Goal: Information Seeking & Learning: Learn about a topic

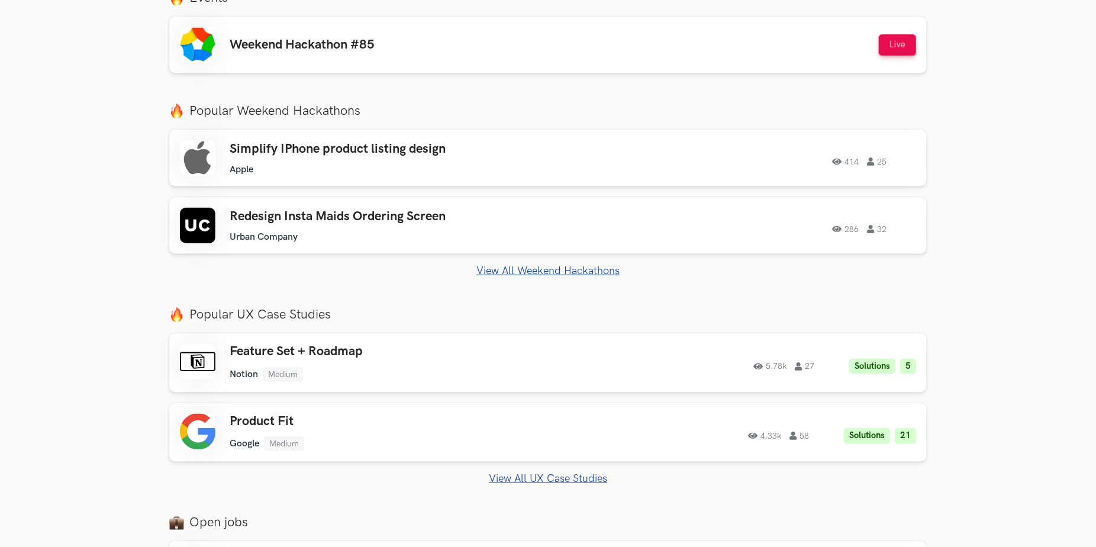
click at [546, 260] on div "Simplify IPhone product listing design Apple Apple 414 25 414 25 Redesign Insta…" at bounding box center [547, 203] width 757 height 147
click at [545, 272] on link "View All Weekend Hackathons" at bounding box center [547, 271] width 757 height 12
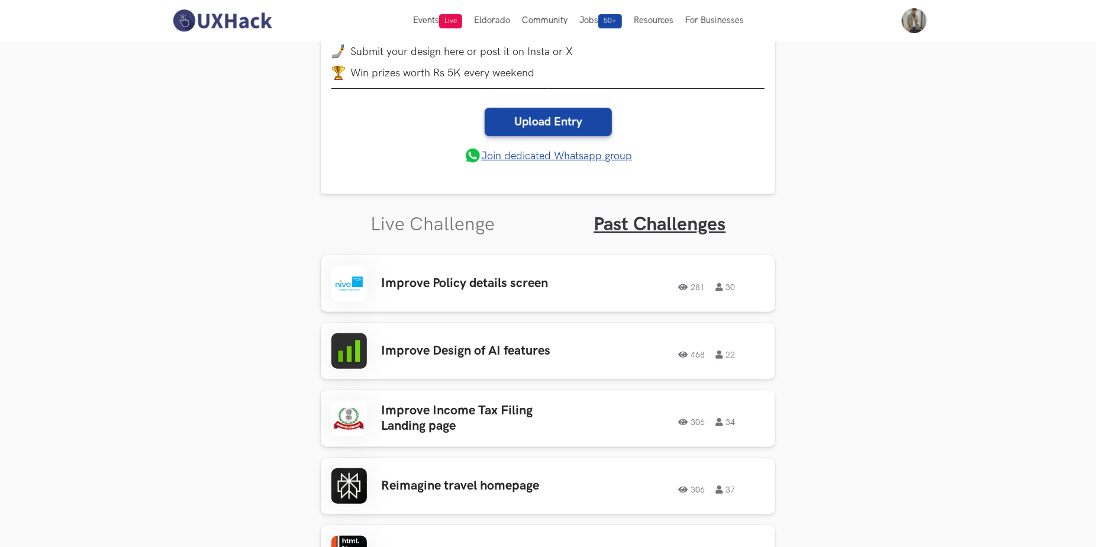
scroll to position [225, 0]
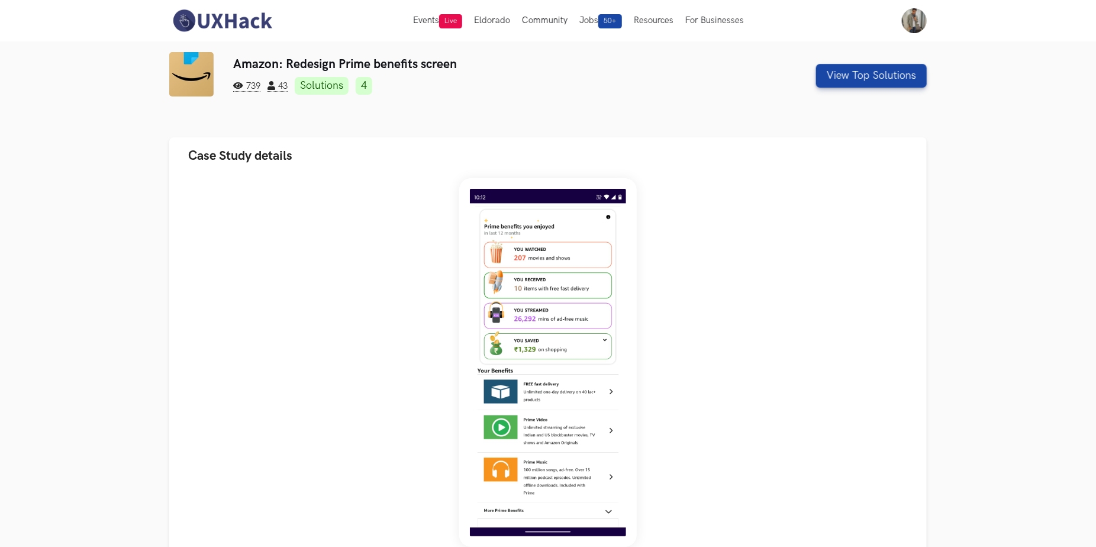
click at [244, 22] on img at bounding box center [221, 20] width 105 height 25
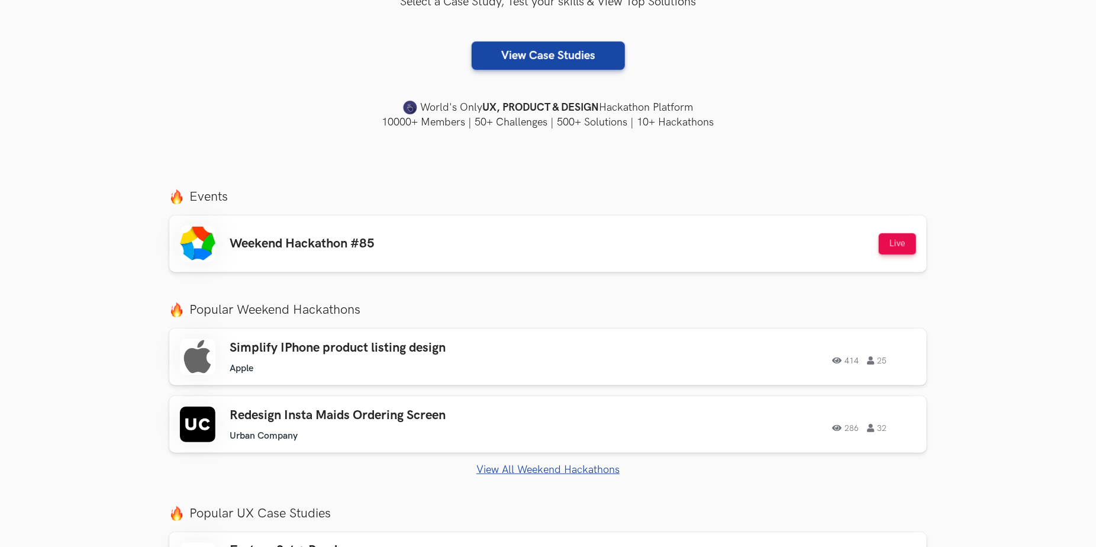
scroll to position [276, 0]
click at [557, 464] on link "View All Weekend Hackathons" at bounding box center [547, 468] width 757 height 12
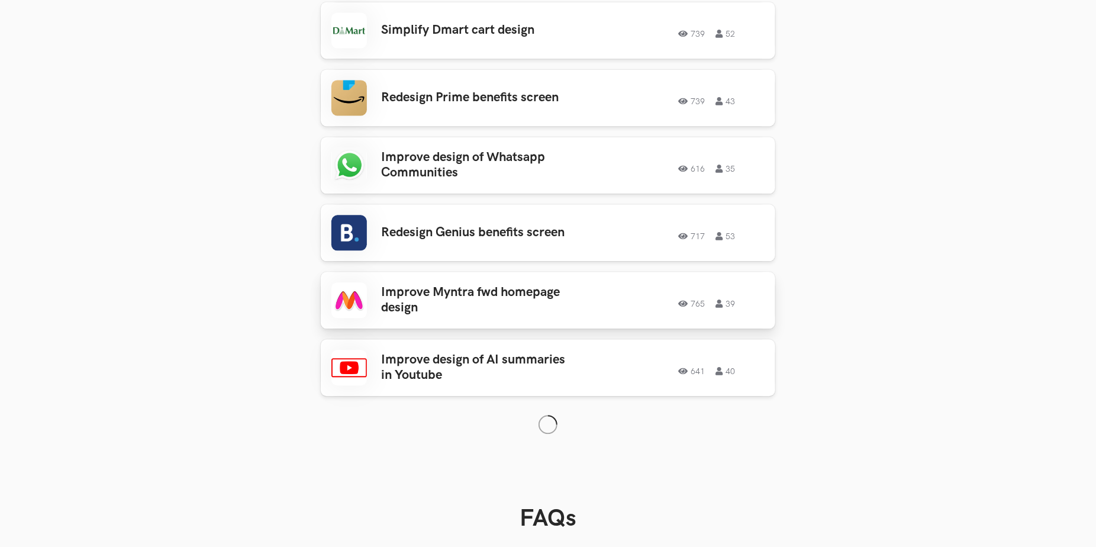
scroll to position [1487, 0]
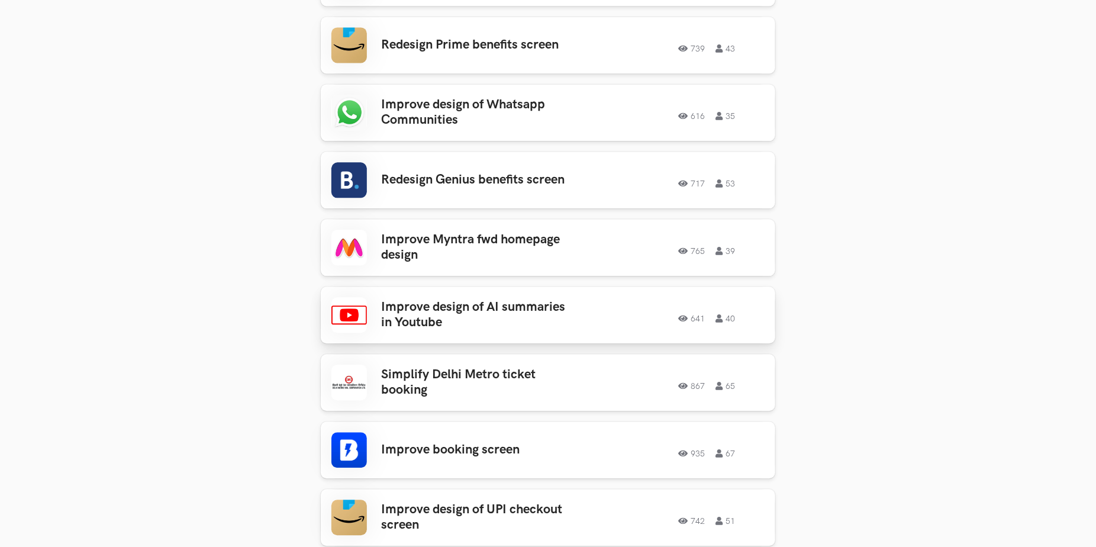
click at [544, 315] on h3 "Improve design of AI summaries in Youtube" at bounding box center [473, 314] width 185 height 31
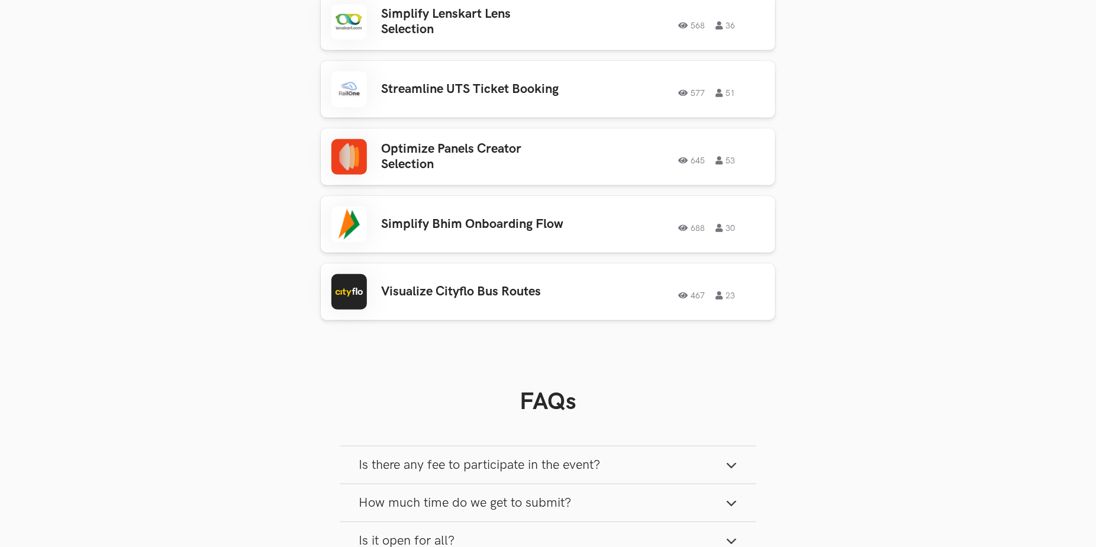
scroll to position [2907, 0]
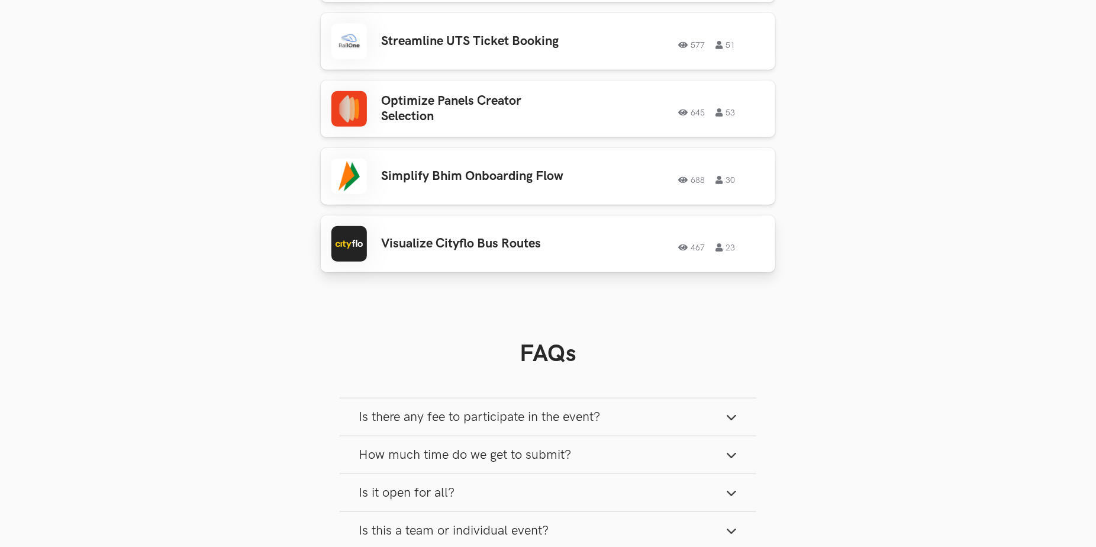
click at [586, 243] on div "Visualize Cityflo Bus Routes 467 23 467 23" at bounding box center [547, 244] width 433 height 36
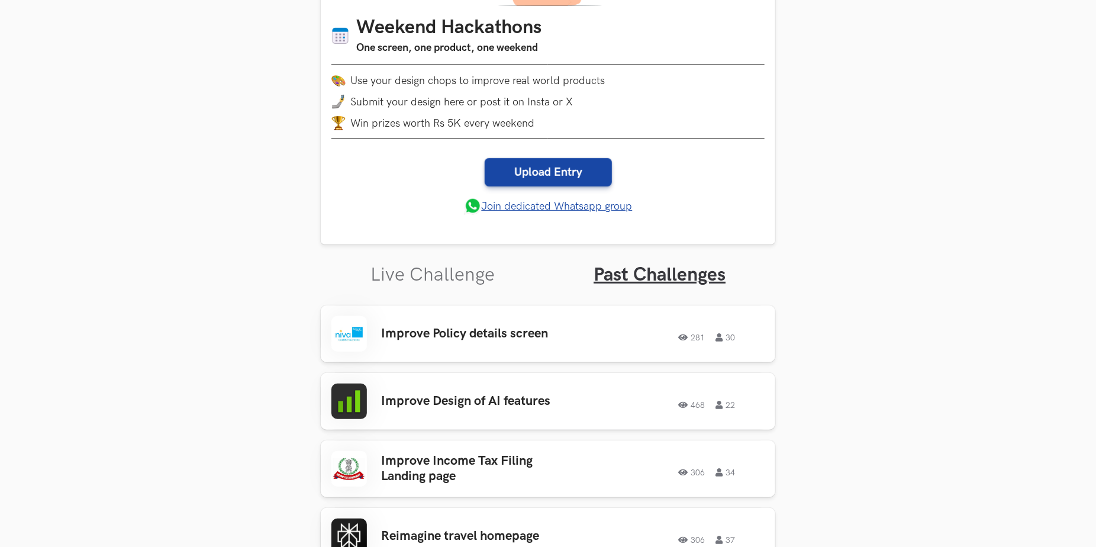
scroll to position [197, 0]
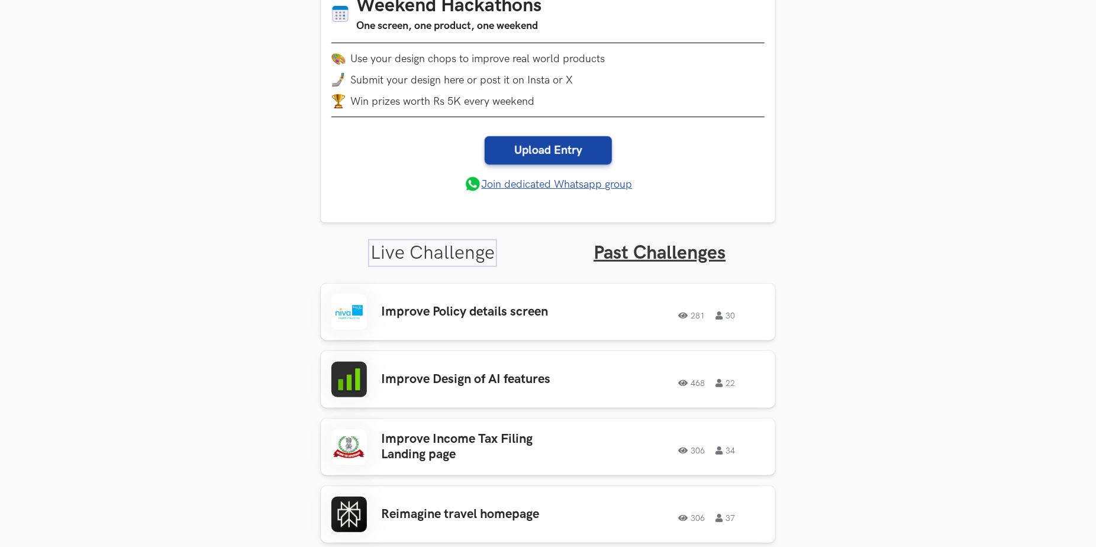
click at [454, 249] on link "Live Challenge" at bounding box center [432, 252] width 124 height 23
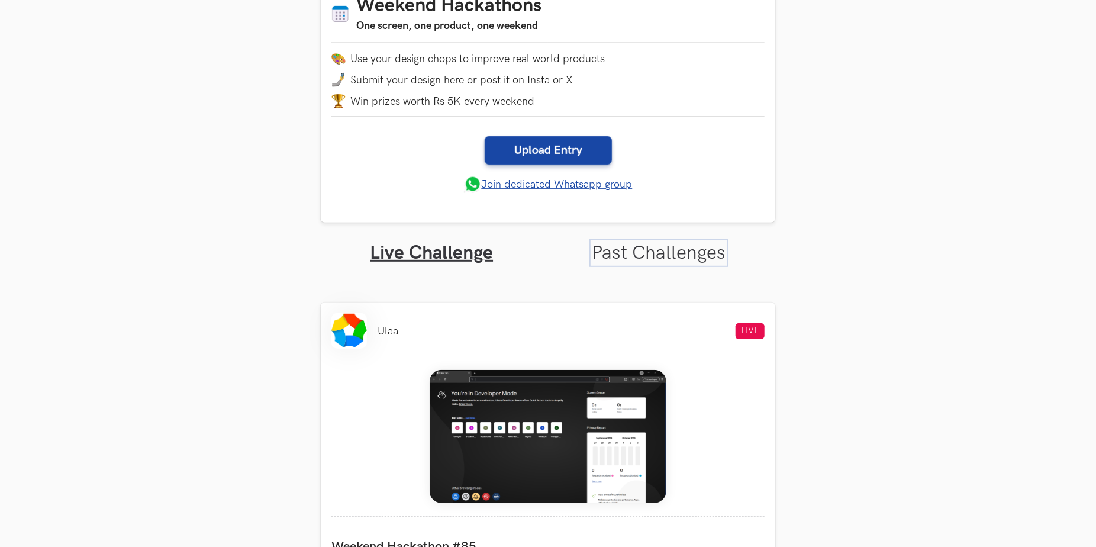
click at [630, 256] on link "Past Challenges" at bounding box center [659, 252] width 134 height 23
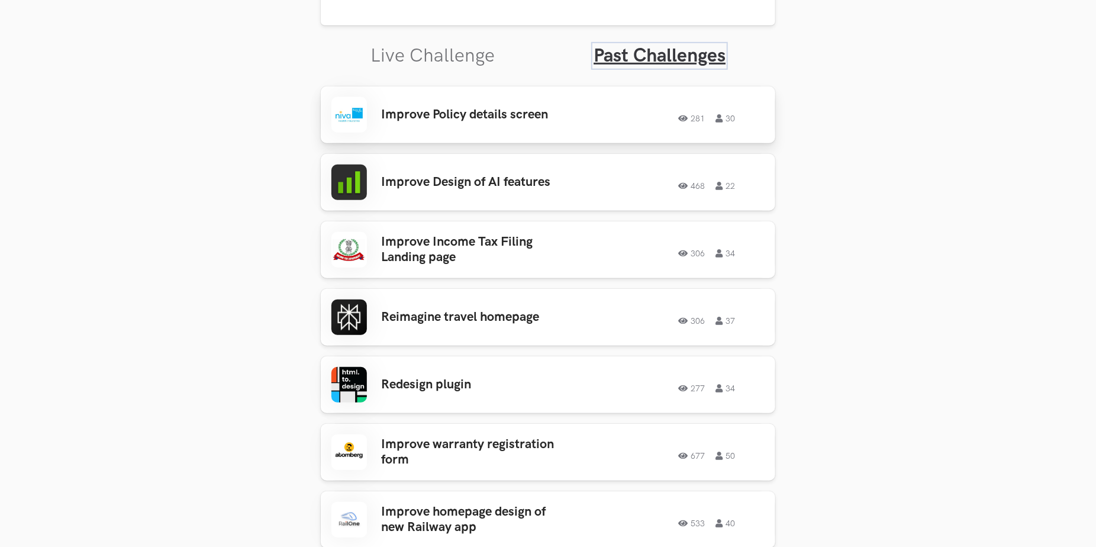
scroll to position [473, 0]
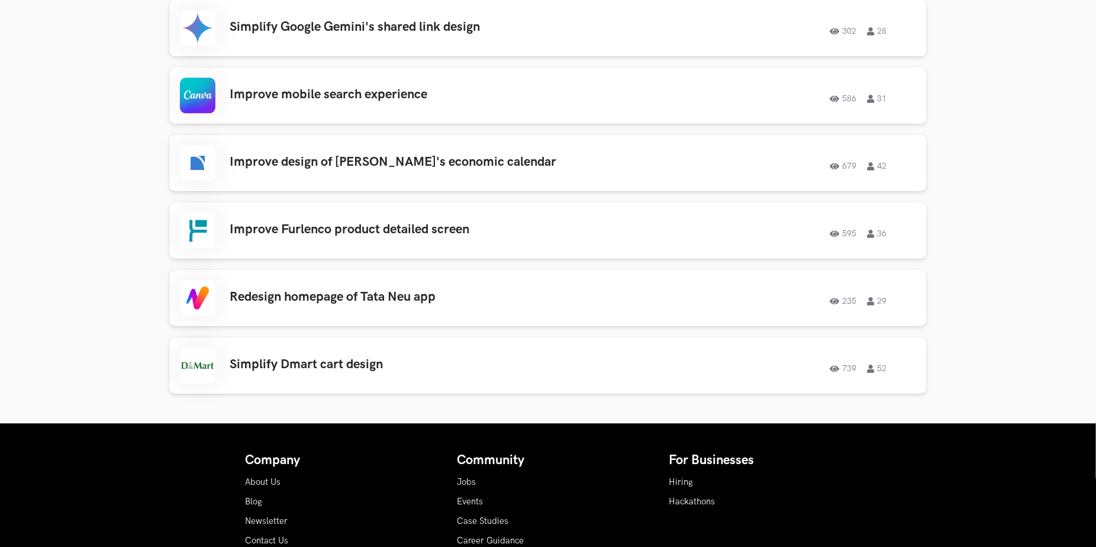
scroll to position [1696, 0]
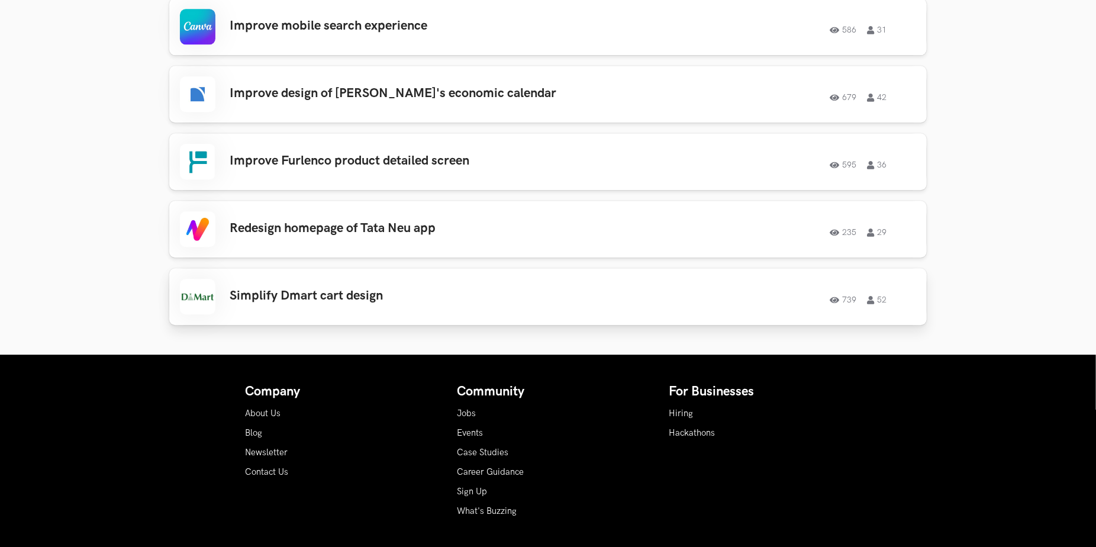
click at [581, 296] on div "739 52" at bounding box center [748, 296] width 336 height 15
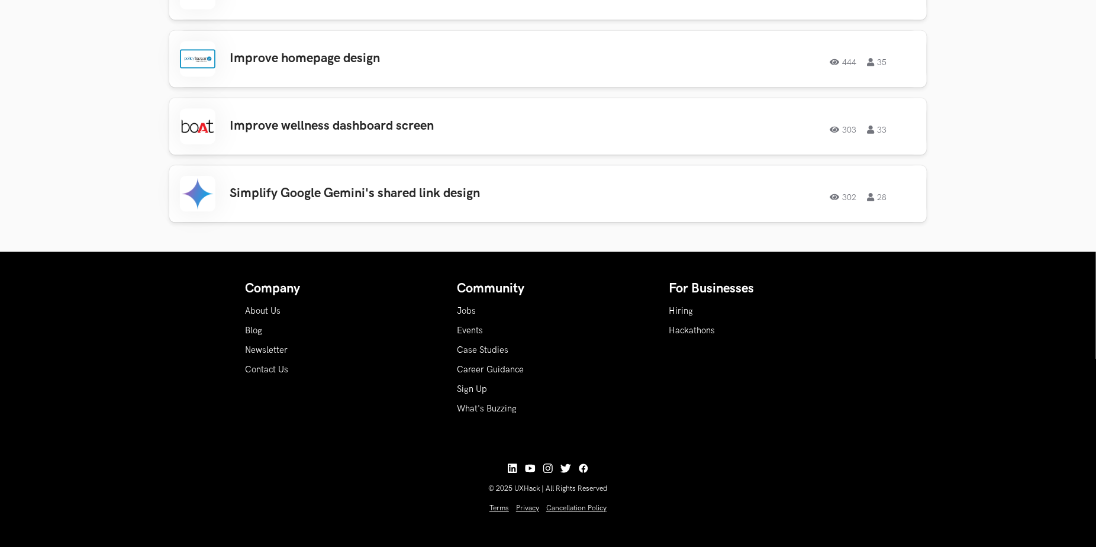
scroll to position [1456, 0]
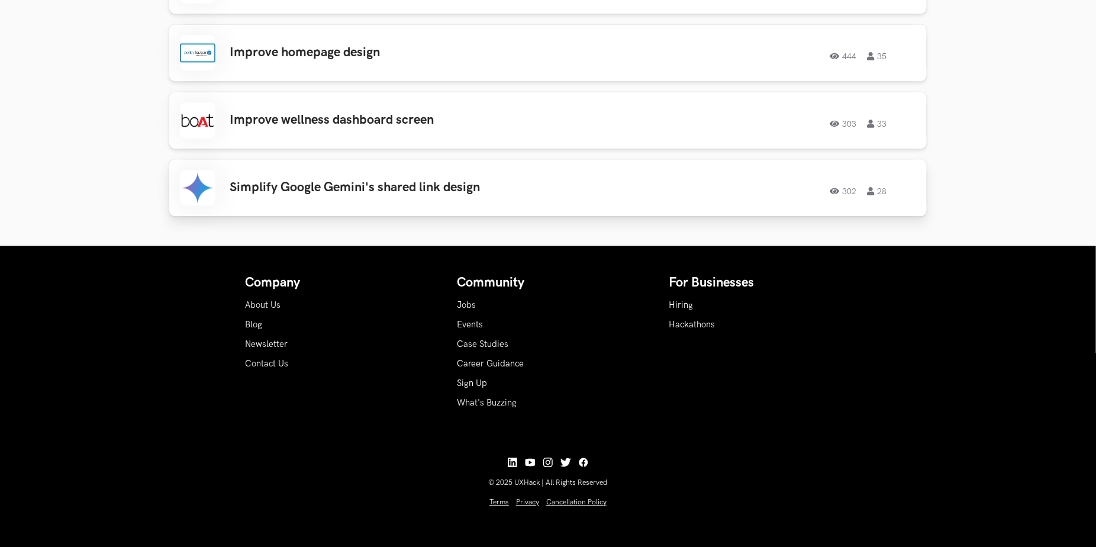
click at [523, 180] on h3 "Simplify Google Gemini's shared link design" at bounding box center [398, 187] width 336 height 15
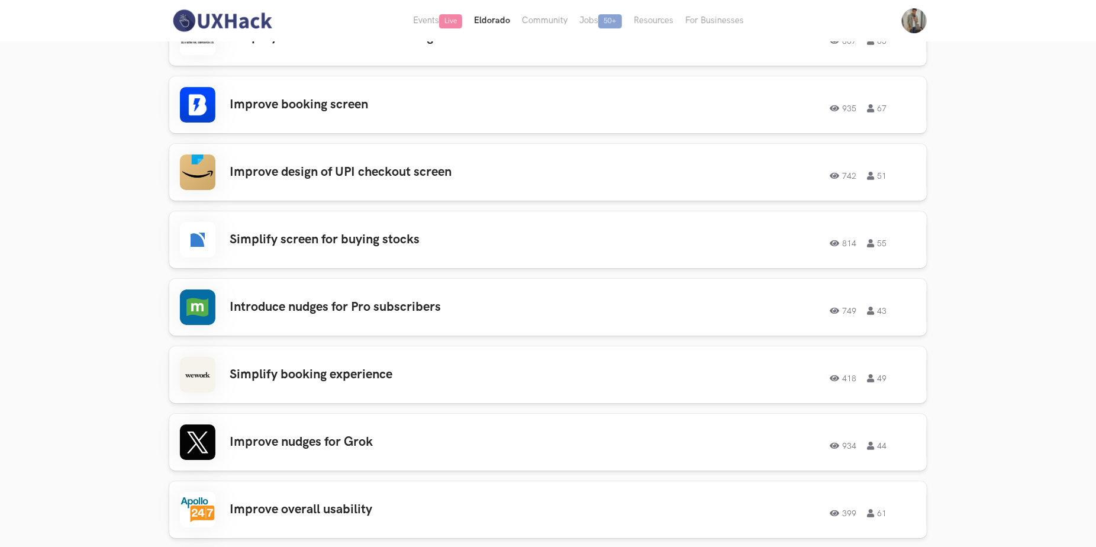
scroll to position [2249, 0]
